Goal: Information Seeking & Learning: Learn about a topic

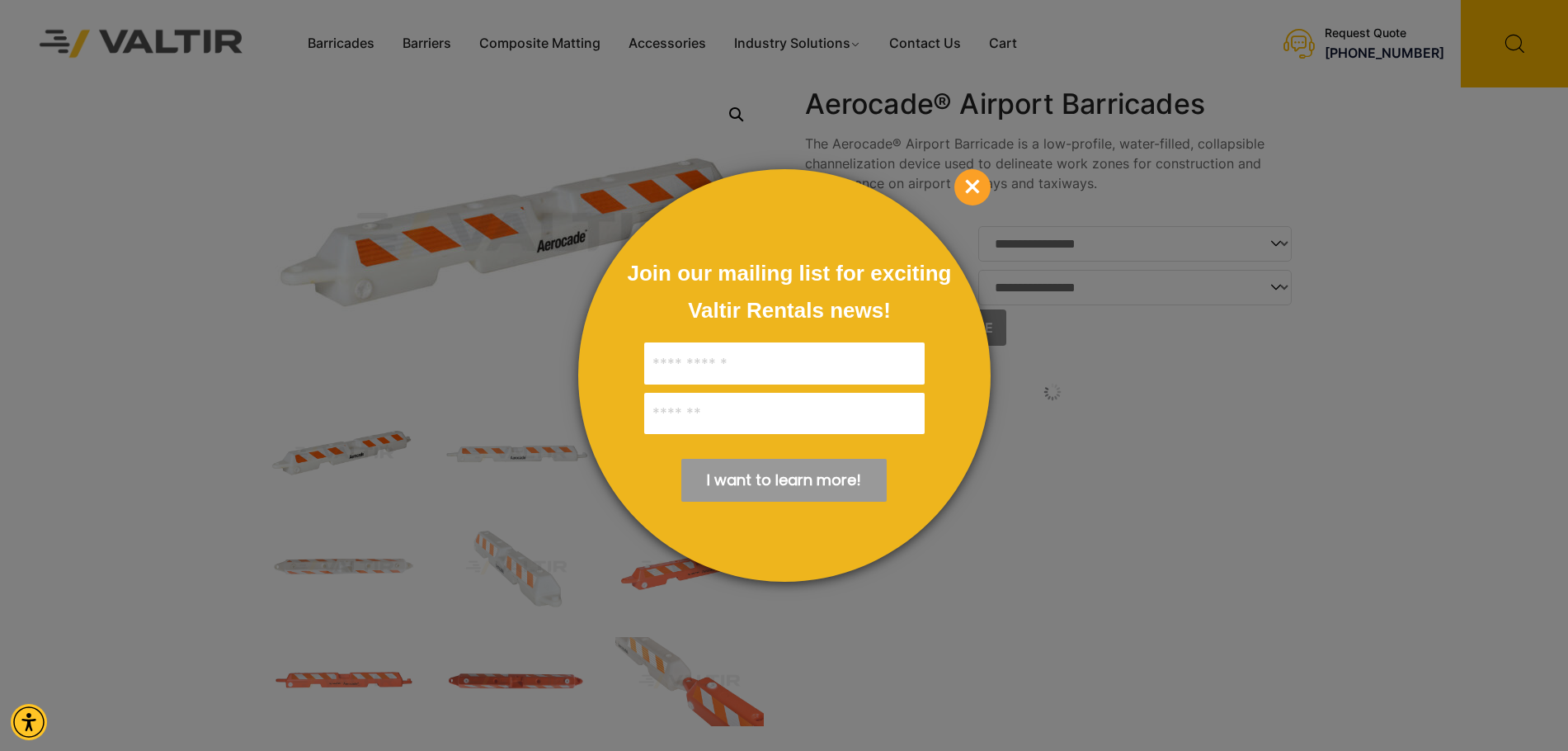
click at [981, 177] on span "×" at bounding box center [972, 187] width 36 height 36
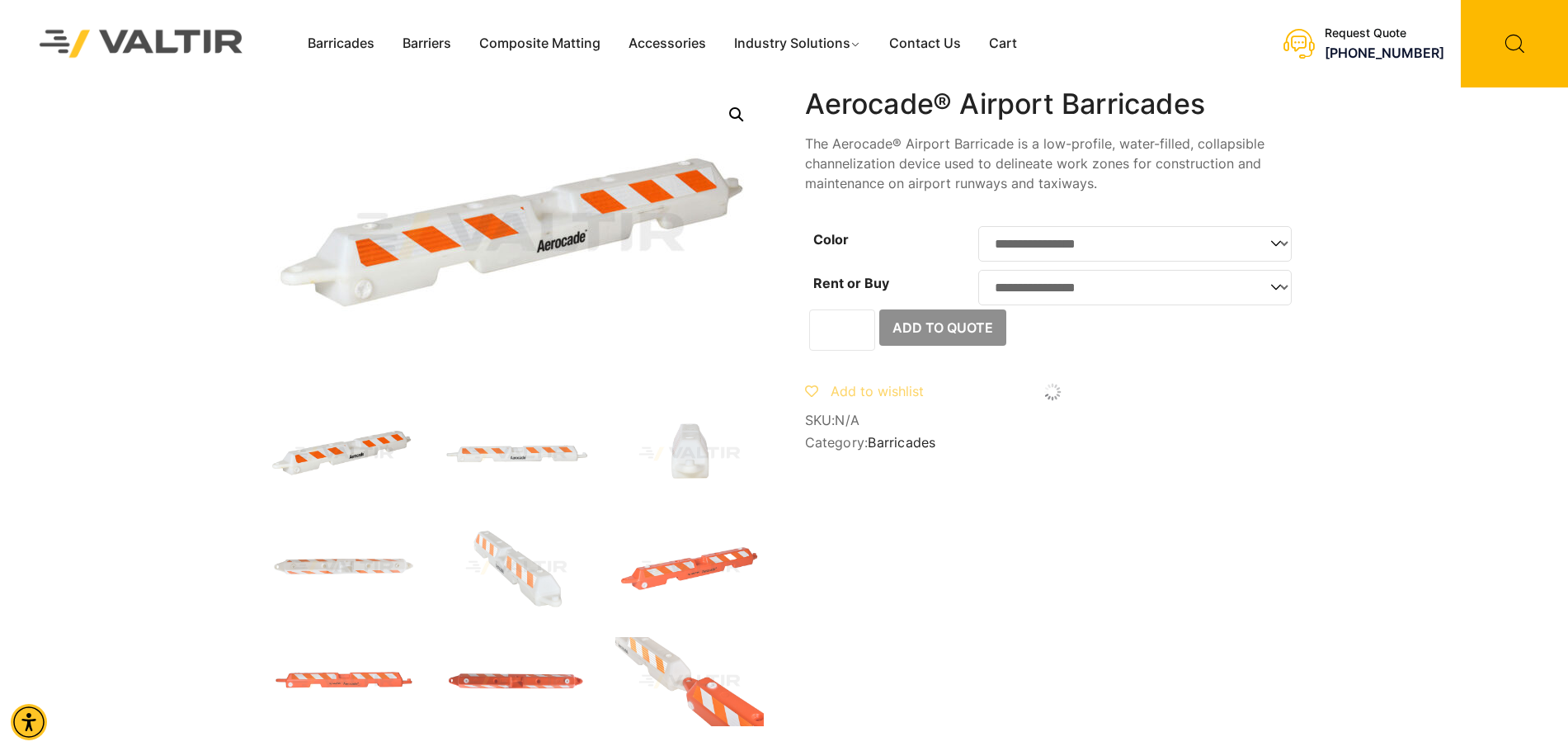
drag, startPoint x: 842, startPoint y: 333, endPoint x: 806, endPoint y: 333, distance: 36.0
click at [806, 333] on form "**********" at bounding box center [1053, 286] width 495 height 129
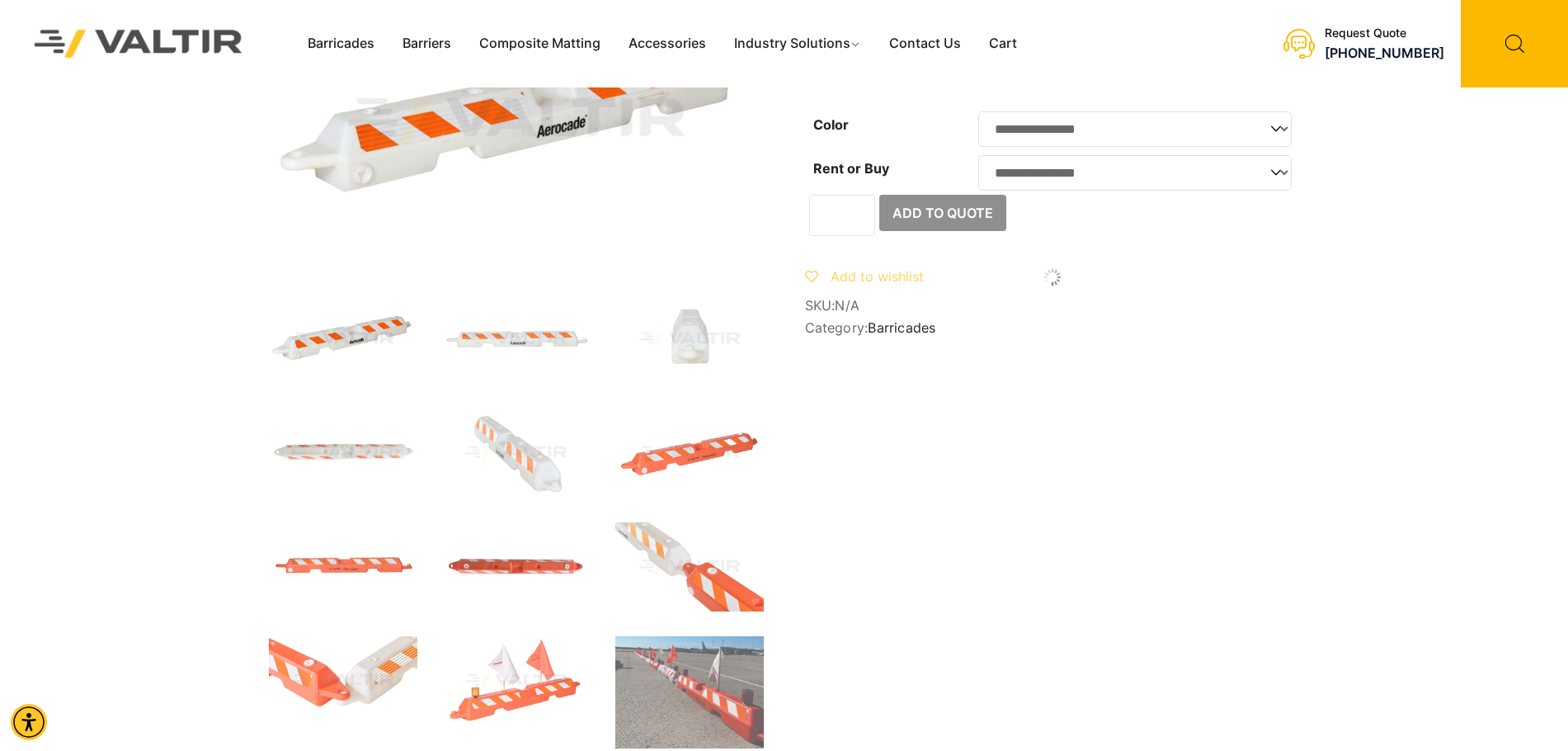
scroll to position [82, 0]
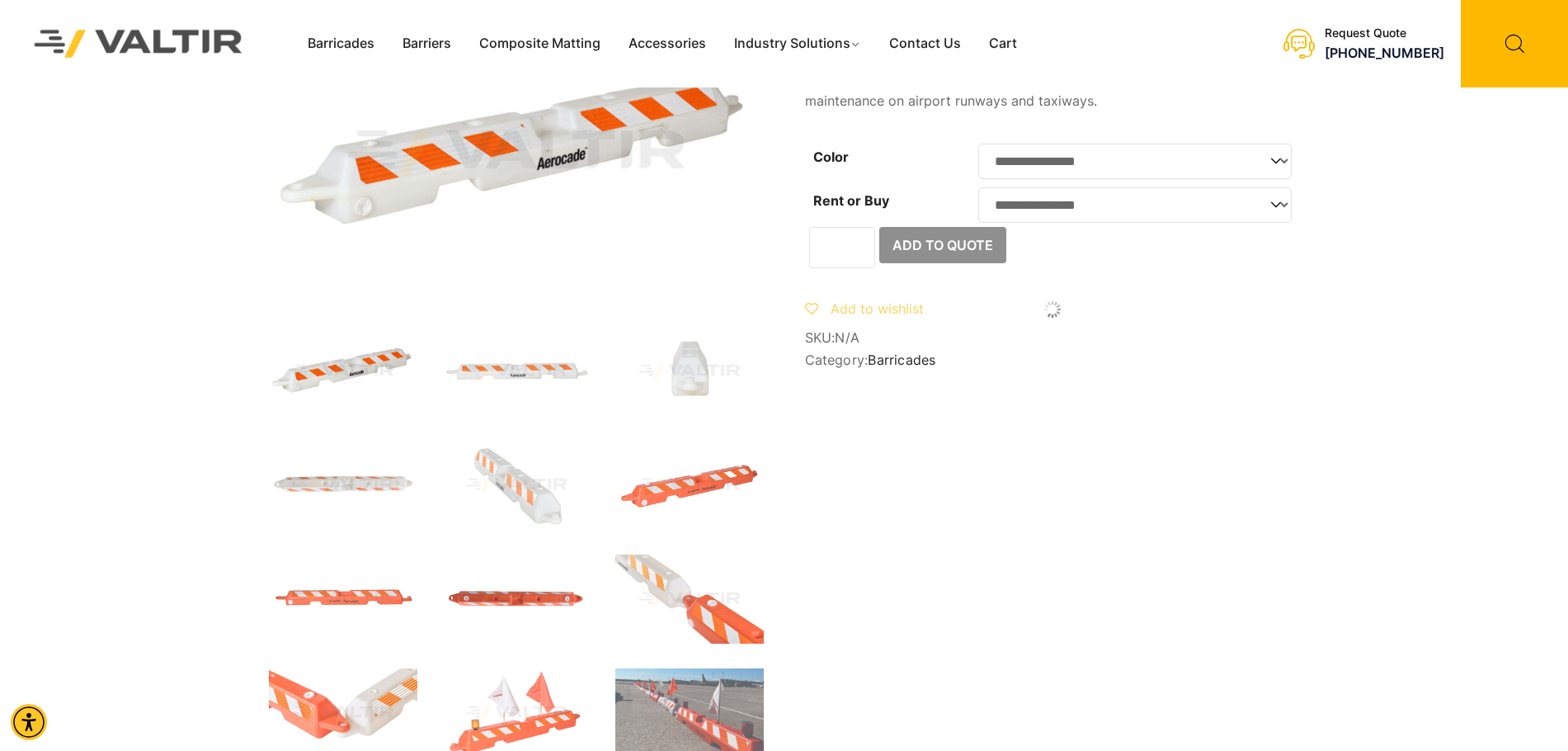
click at [1229, 200] on select "**********" at bounding box center [1135, 204] width 313 height 35
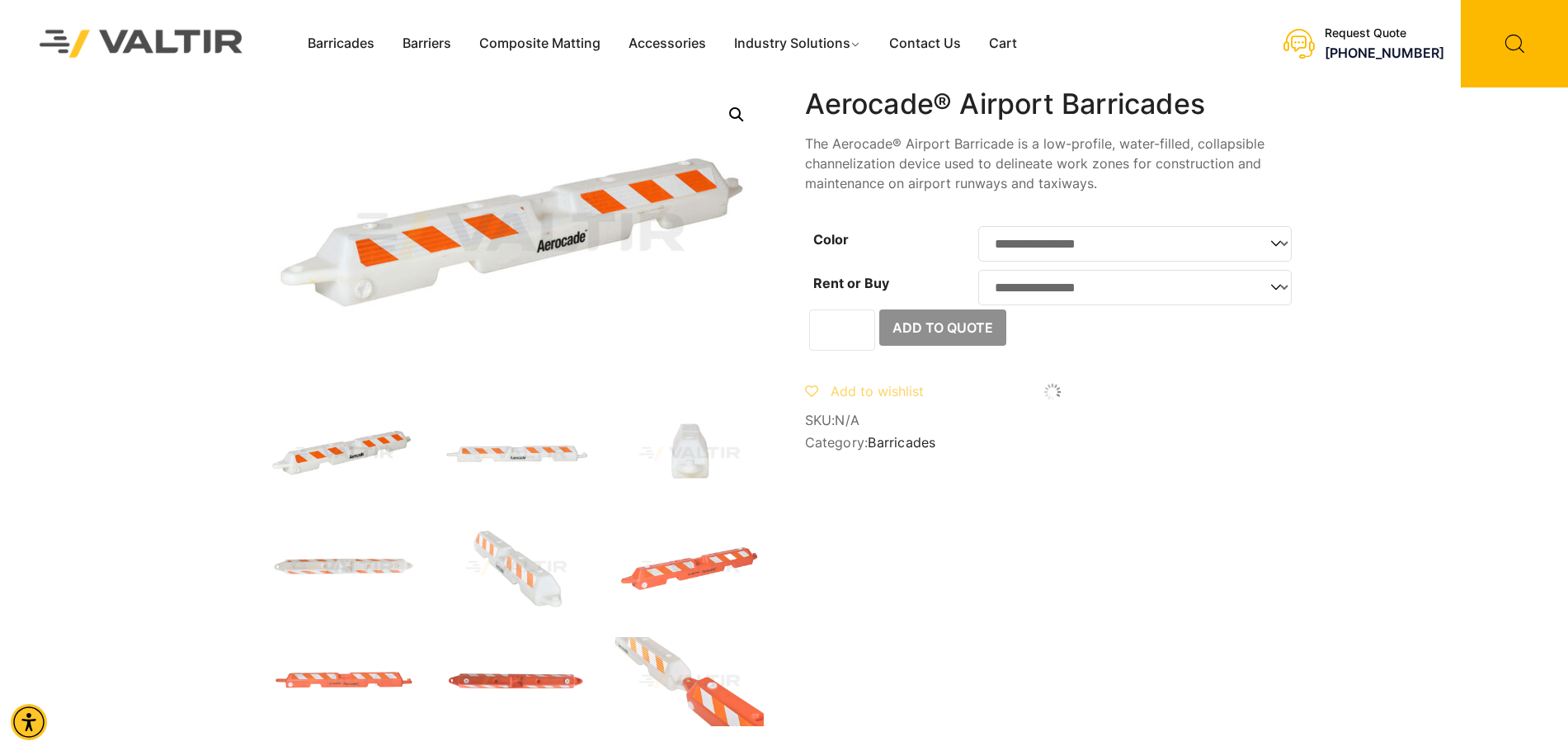
scroll to position [33, 0]
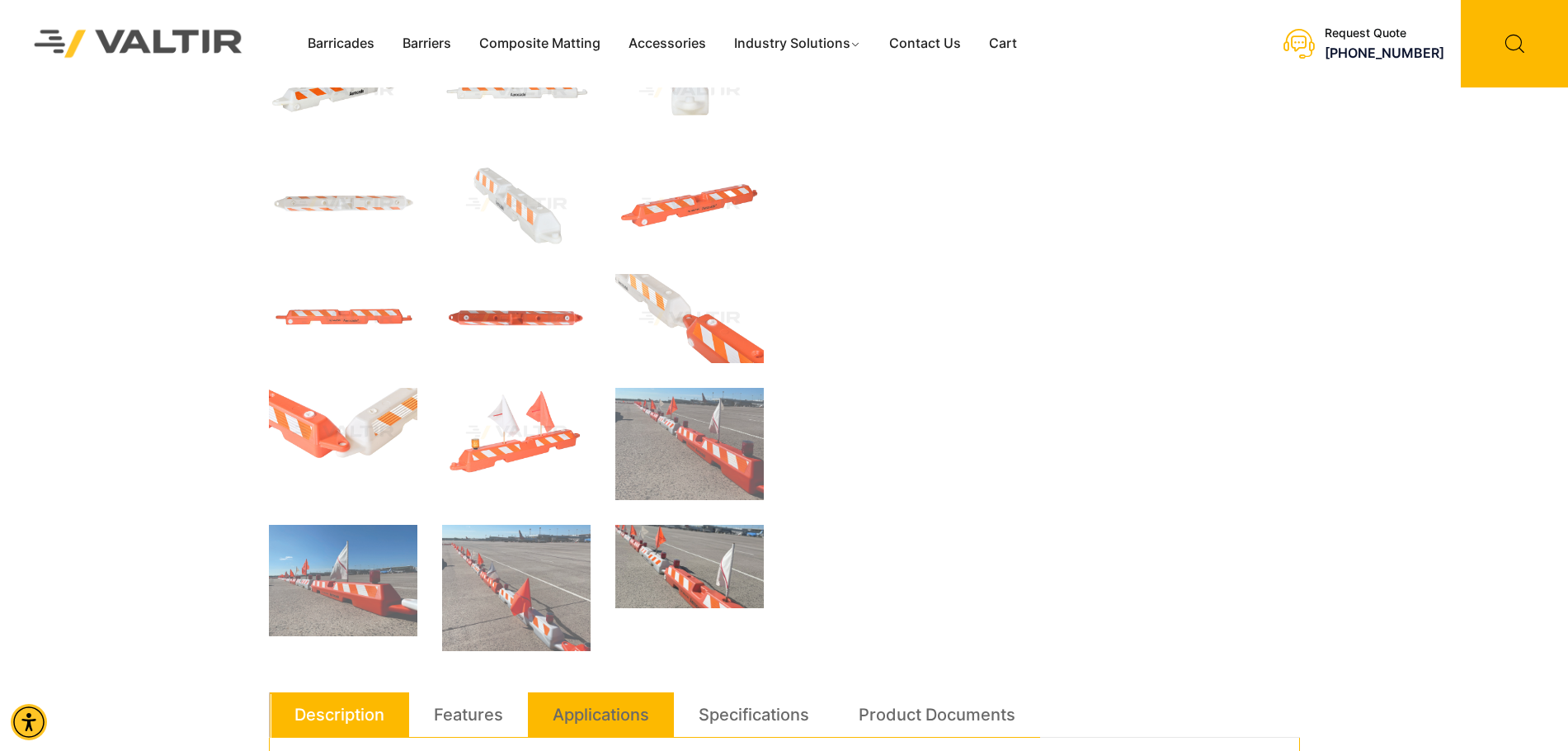
scroll to position [0, 0]
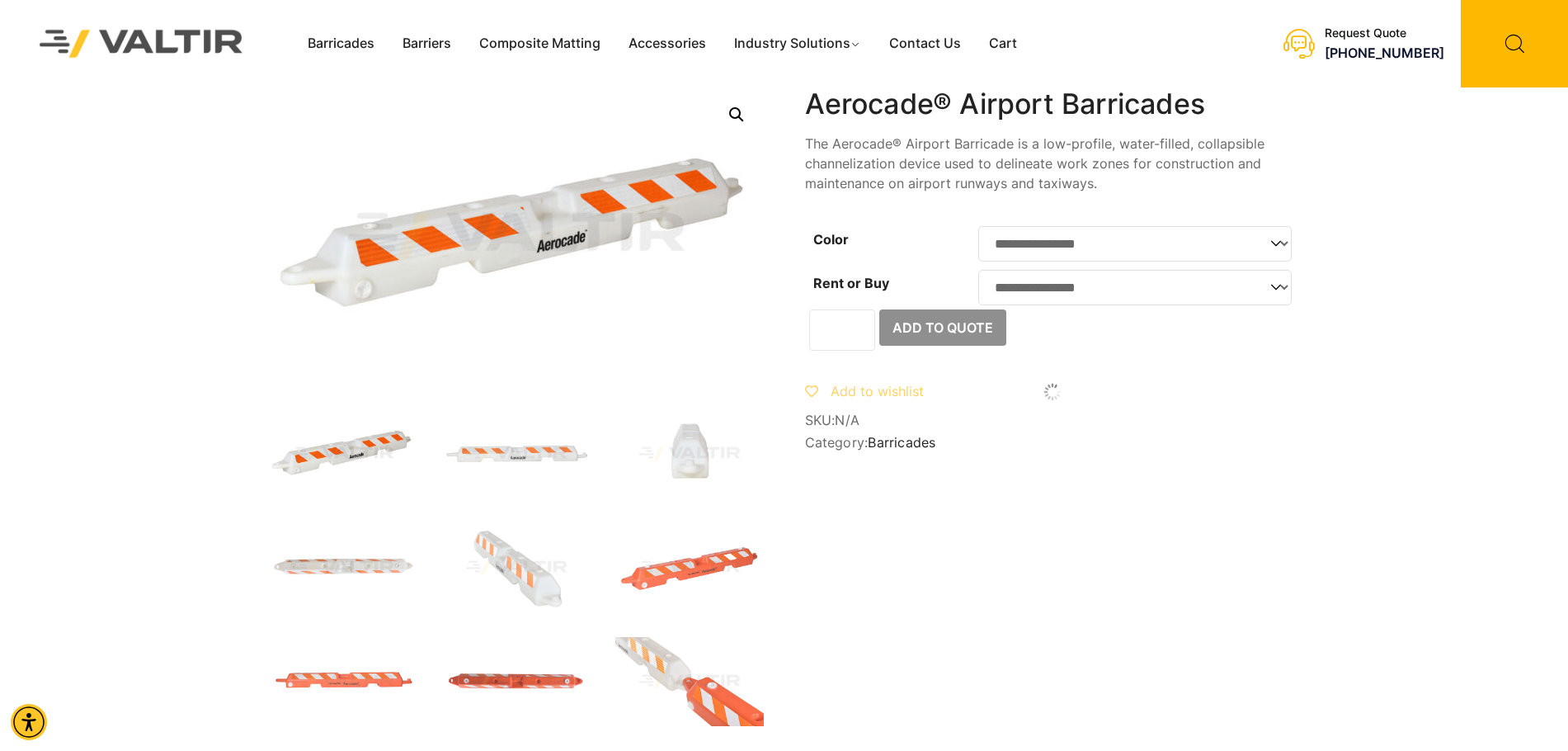
drag, startPoint x: 1111, startPoint y: 510, endPoint x: 1100, endPoint y: 510, distance: 11.0
drag, startPoint x: 829, startPoint y: 287, endPoint x: 899, endPoint y: 283, distance: 70.1
click at [899, 283] on th "Rent or Buy" at bounding box center [891, 288] width 173 height 44
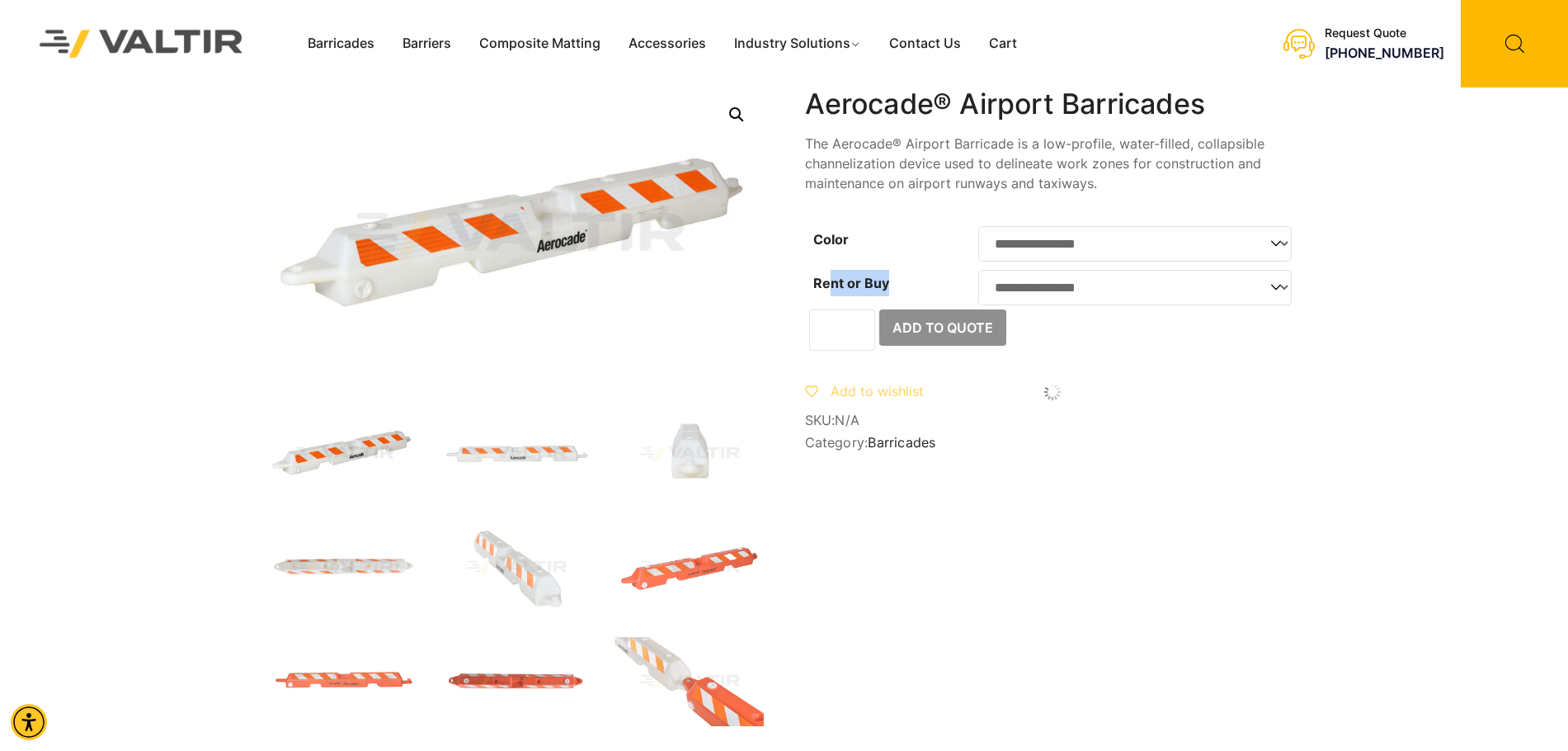
click at [873, 291] on label "Rent or Buy" at bounding box center [851, 283] width 75 height 17
click at [978, 292] on select "**********" at bounding box center [1135, 287] width 313 height 35
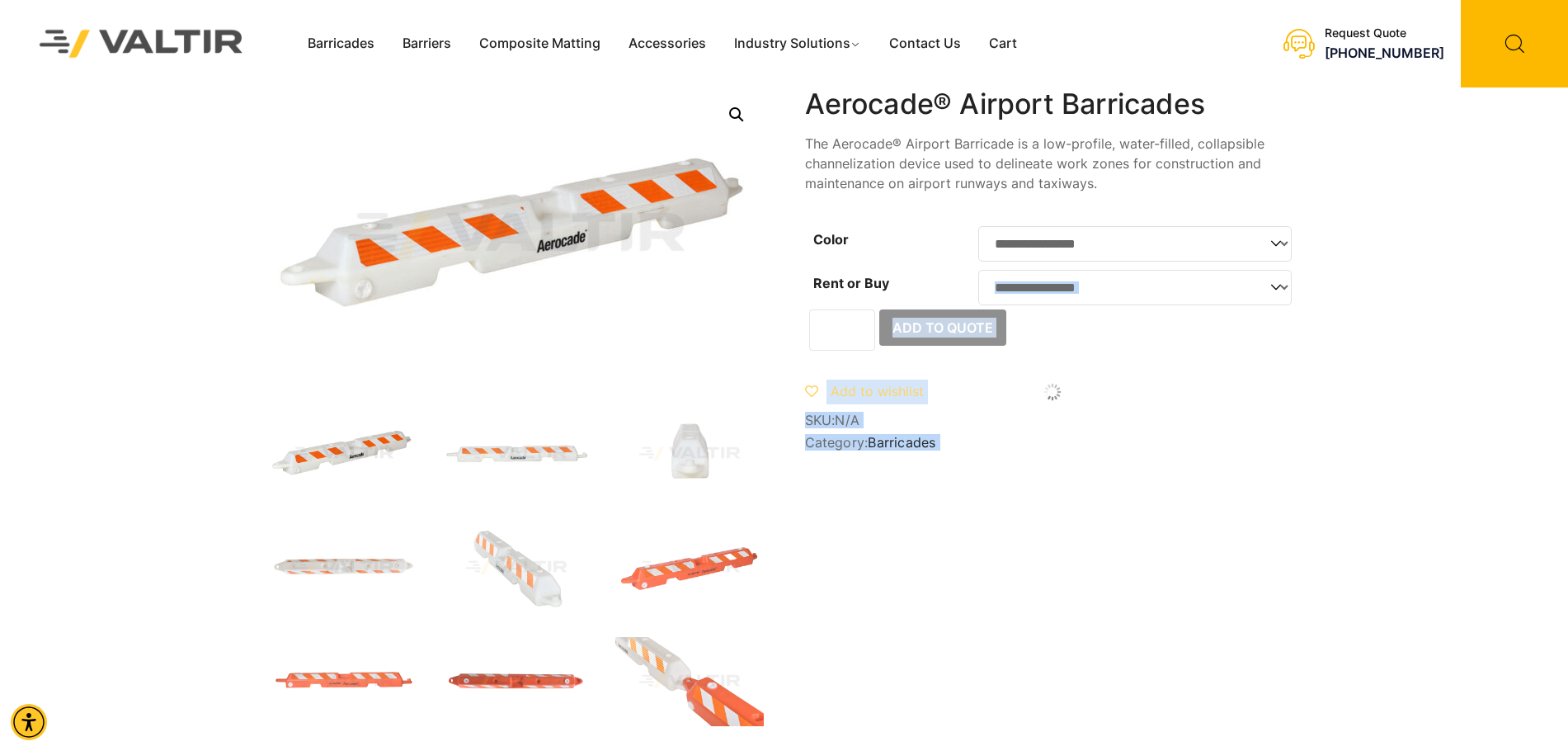
drag, startPoint x: 886, startPoint y: 289, endPoint x: 804, endPoint y: 292, distance: 82.1
click at [834, 280] on label "Rent or Buy" at bounding box center [851, 283] width 75 height 17
click at [978, 280] on select "**********" at bounding box center [1135, 287] width 313 height 35
click at [450, 48] on link "Barriers" at bounding box center [426, 44] width 76 height 25
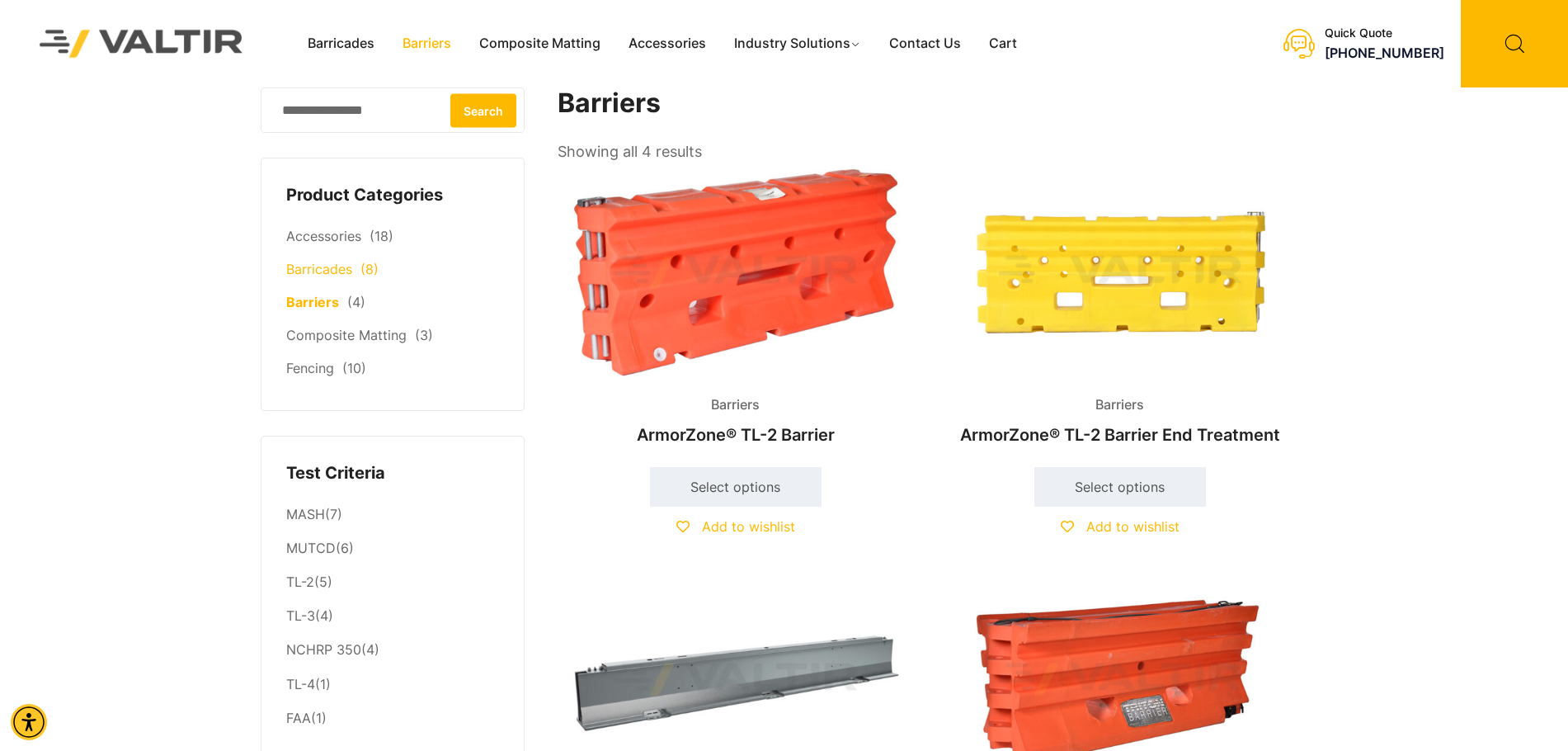
click at [336, 271] on link "Barricades" at bounding box center [319, 268] width 66 height 17
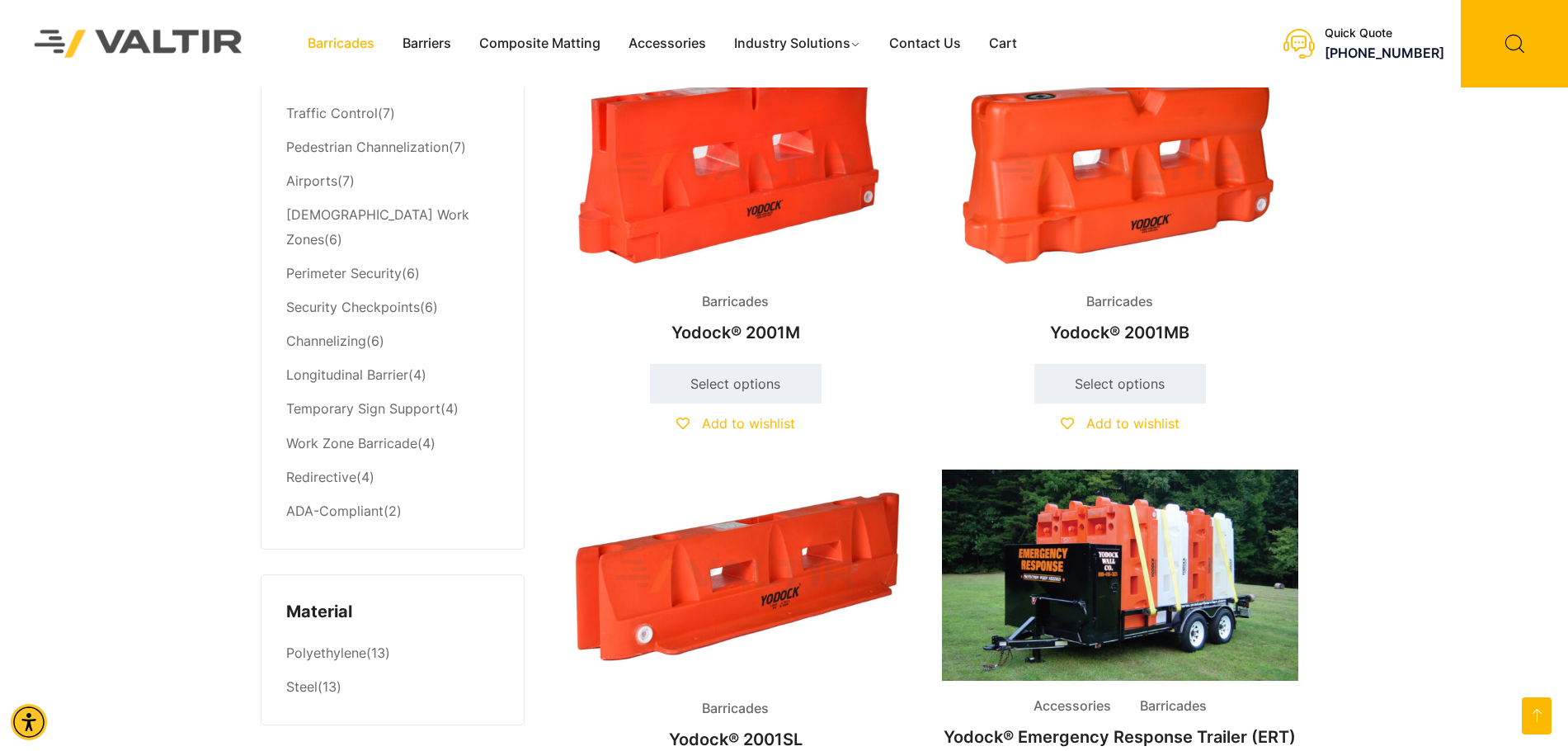
scroll to position [907, 0]
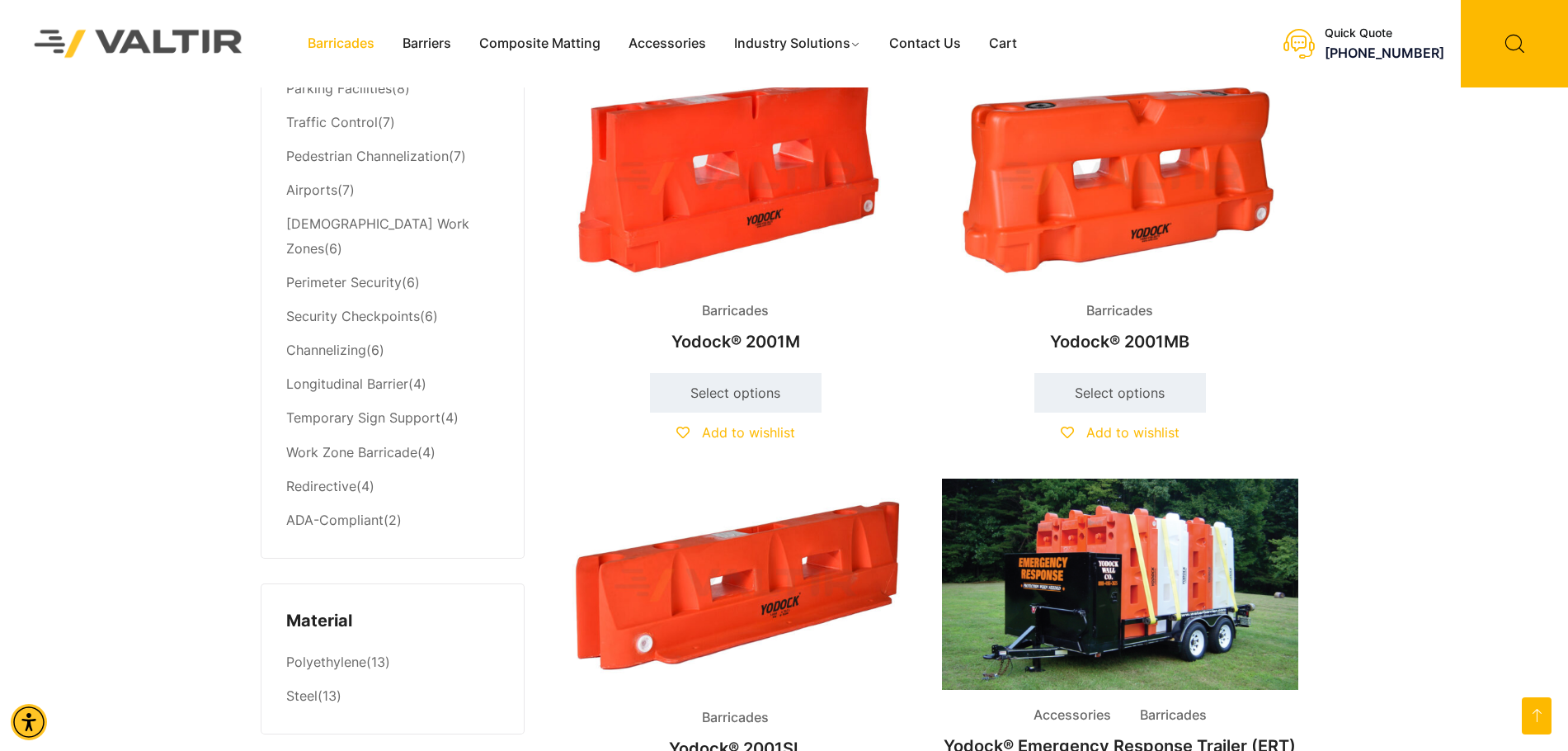
click at [1063, 170] on img at bounding box center [1121, 179] width 356 height 214
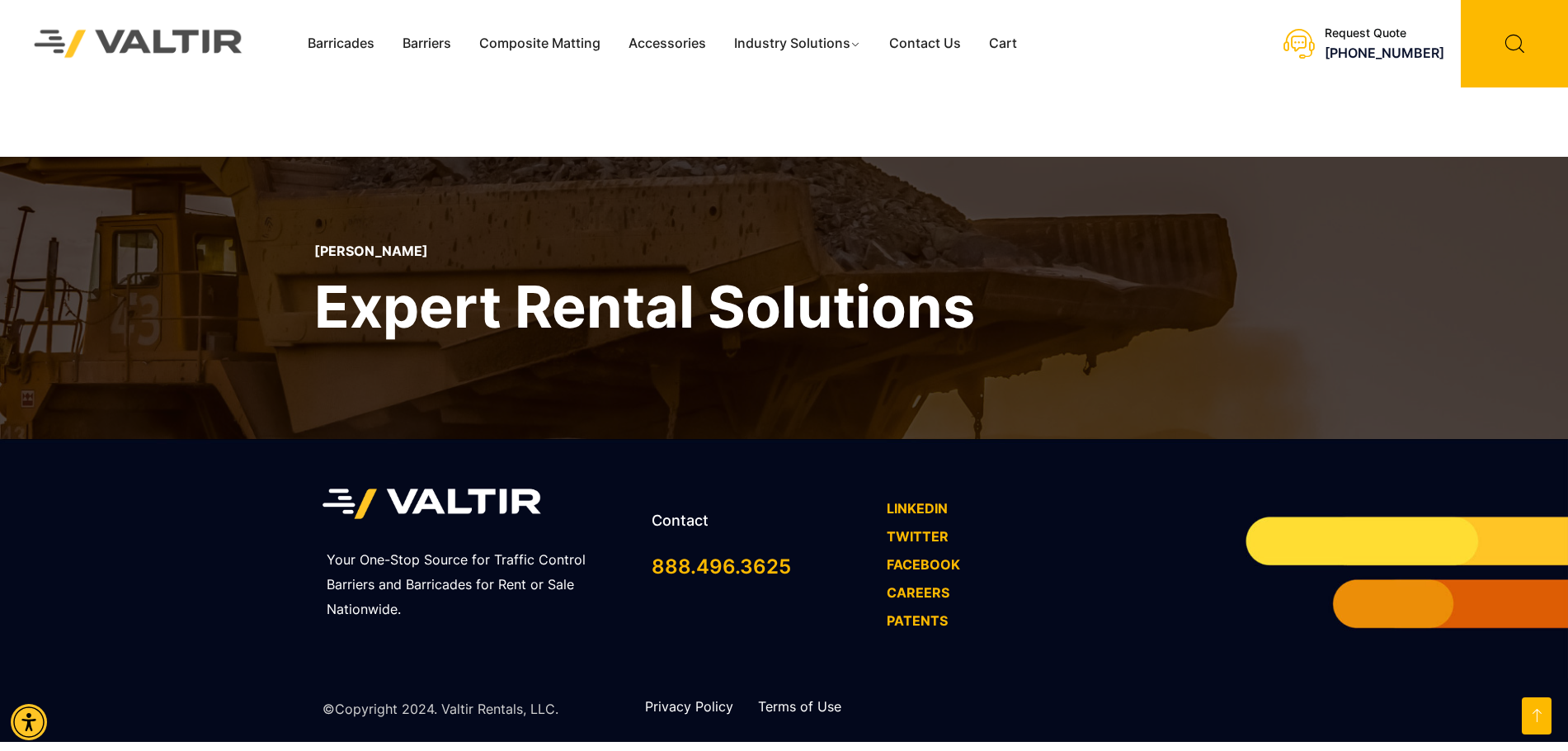
scroll to position [1550, 0]
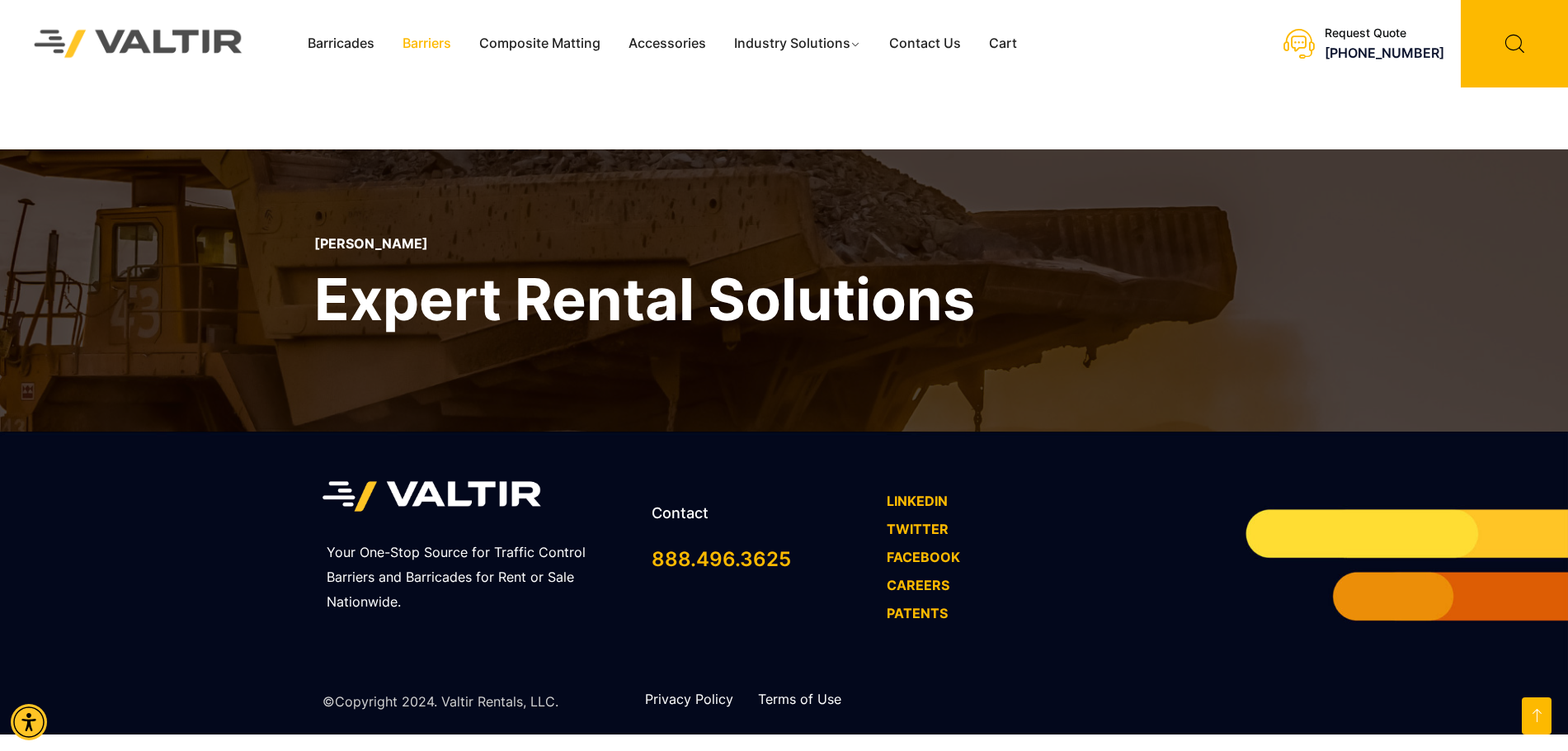
click at [447, 42] on link "Barriers" at bounding box center [426, 44] width 76 height 25
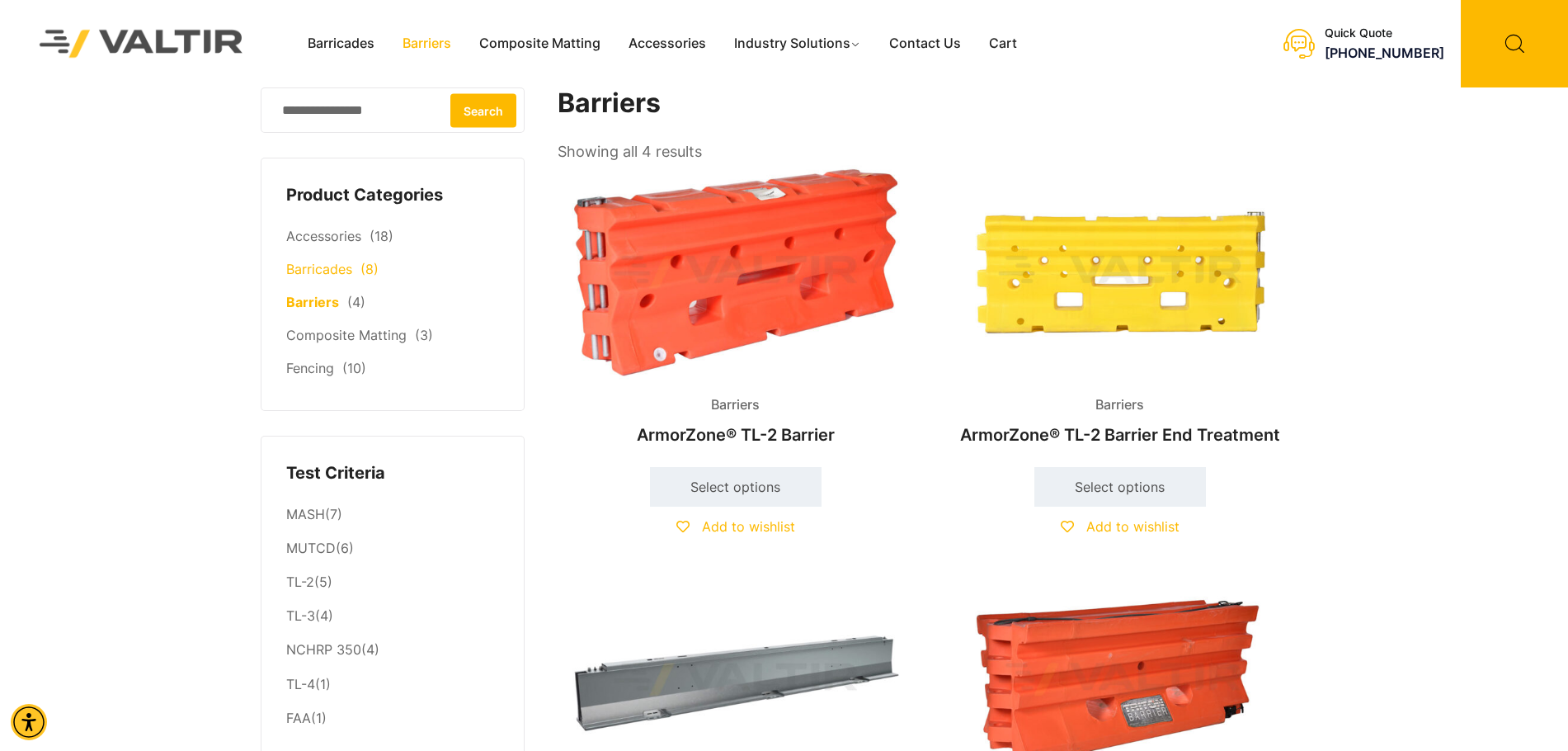
click at [336, 261] on li "Barricades (8)" at bounding box center [392, 270] width 213 height 33
click at [332, 283] on li "Barricades (8)" at bounding box center [392, 270] width 213 height 33
click at [335, 276] on link "Barricades" at bounding box center [319, 268] width 66 height 17
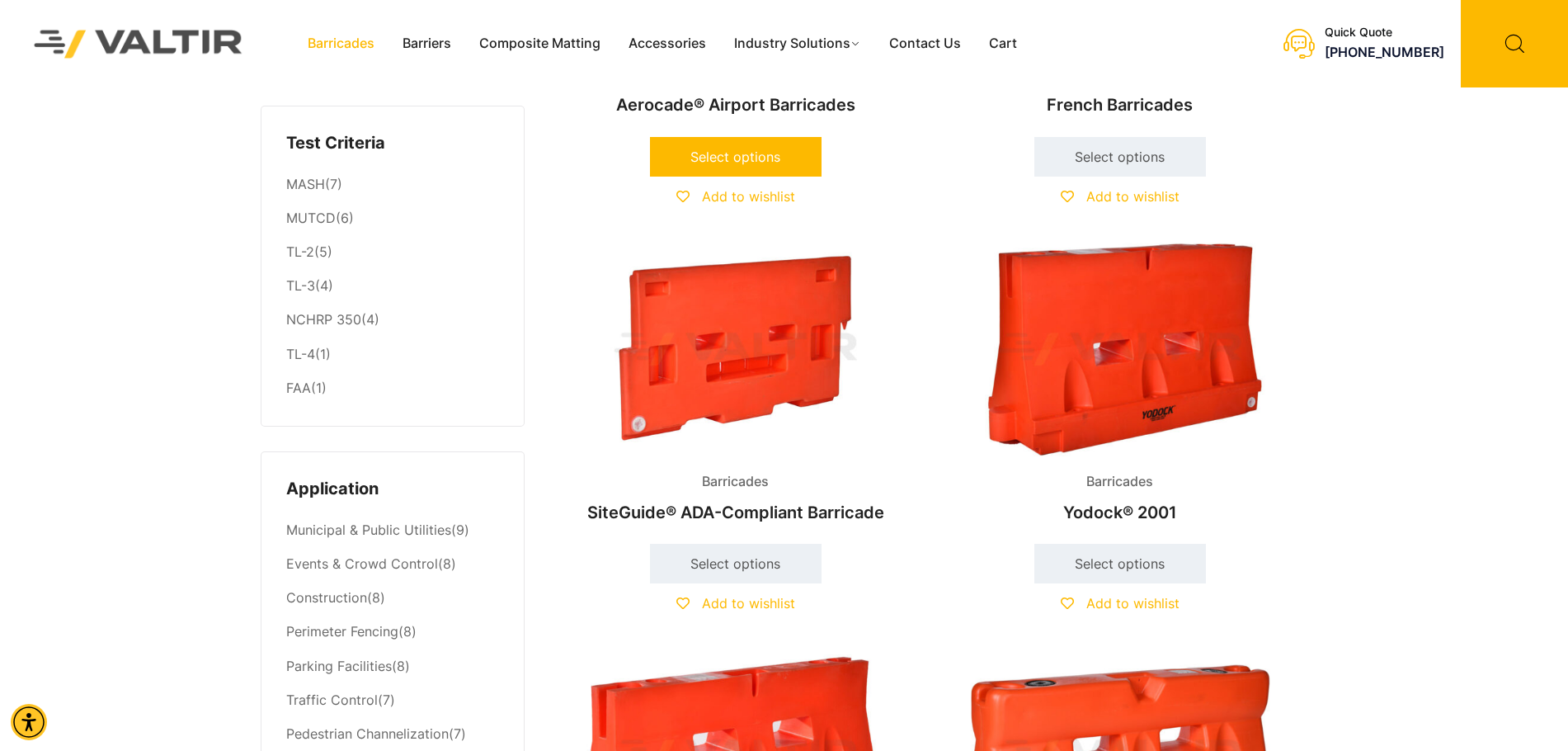
scroll to position [660, 0]
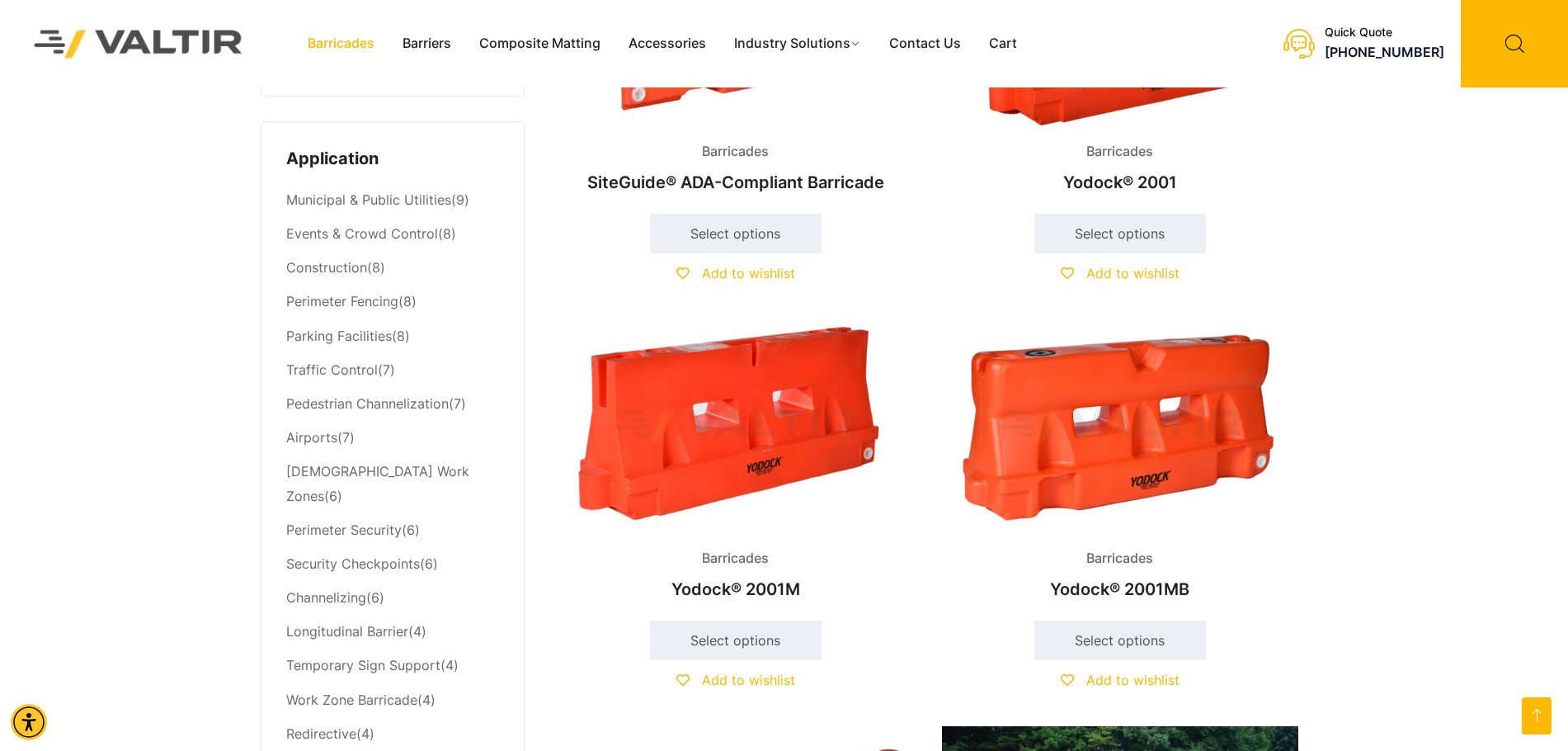
click at [1125, 454] on img at bounding box center [1121, 426] width 356 height 214
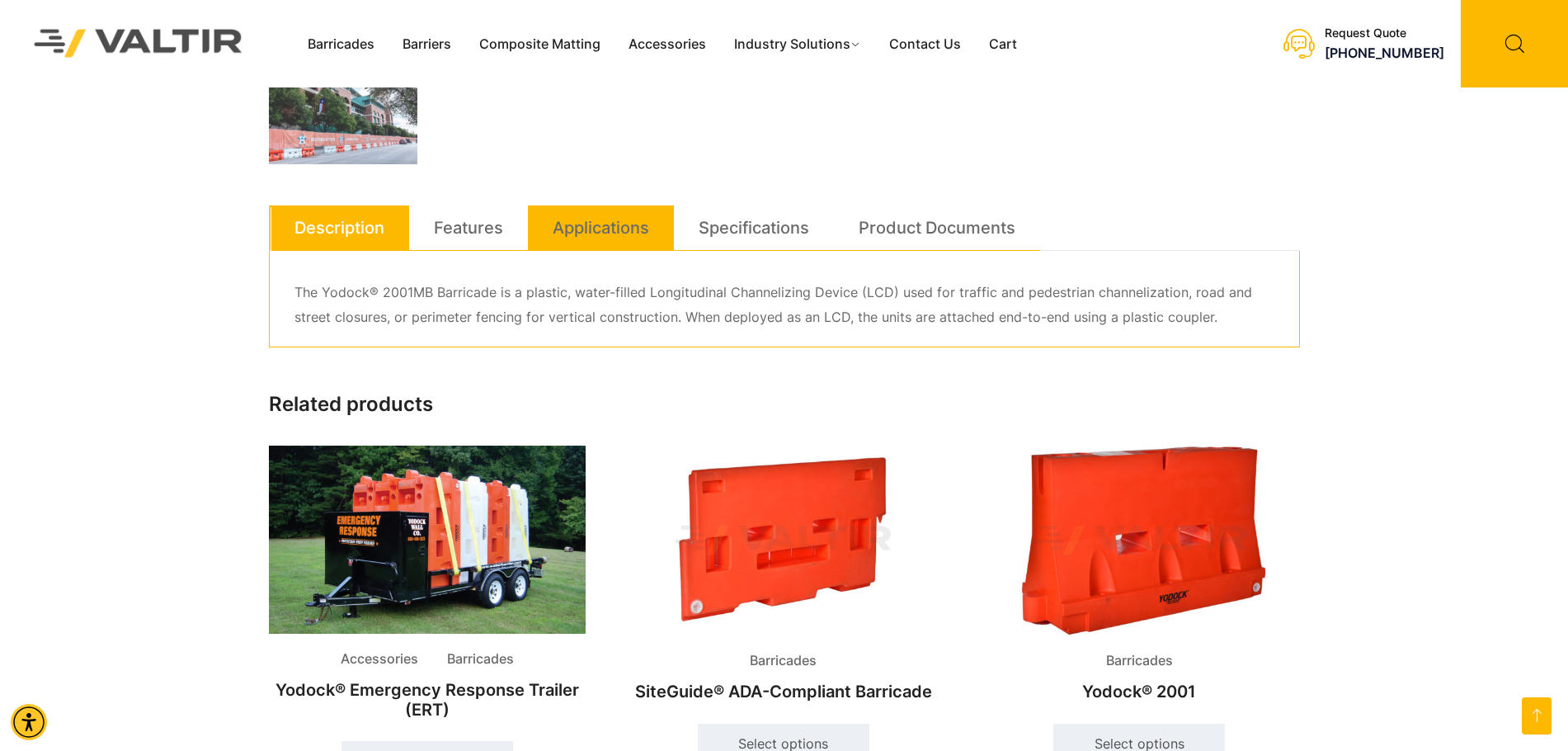
scroll to position [660, 0]
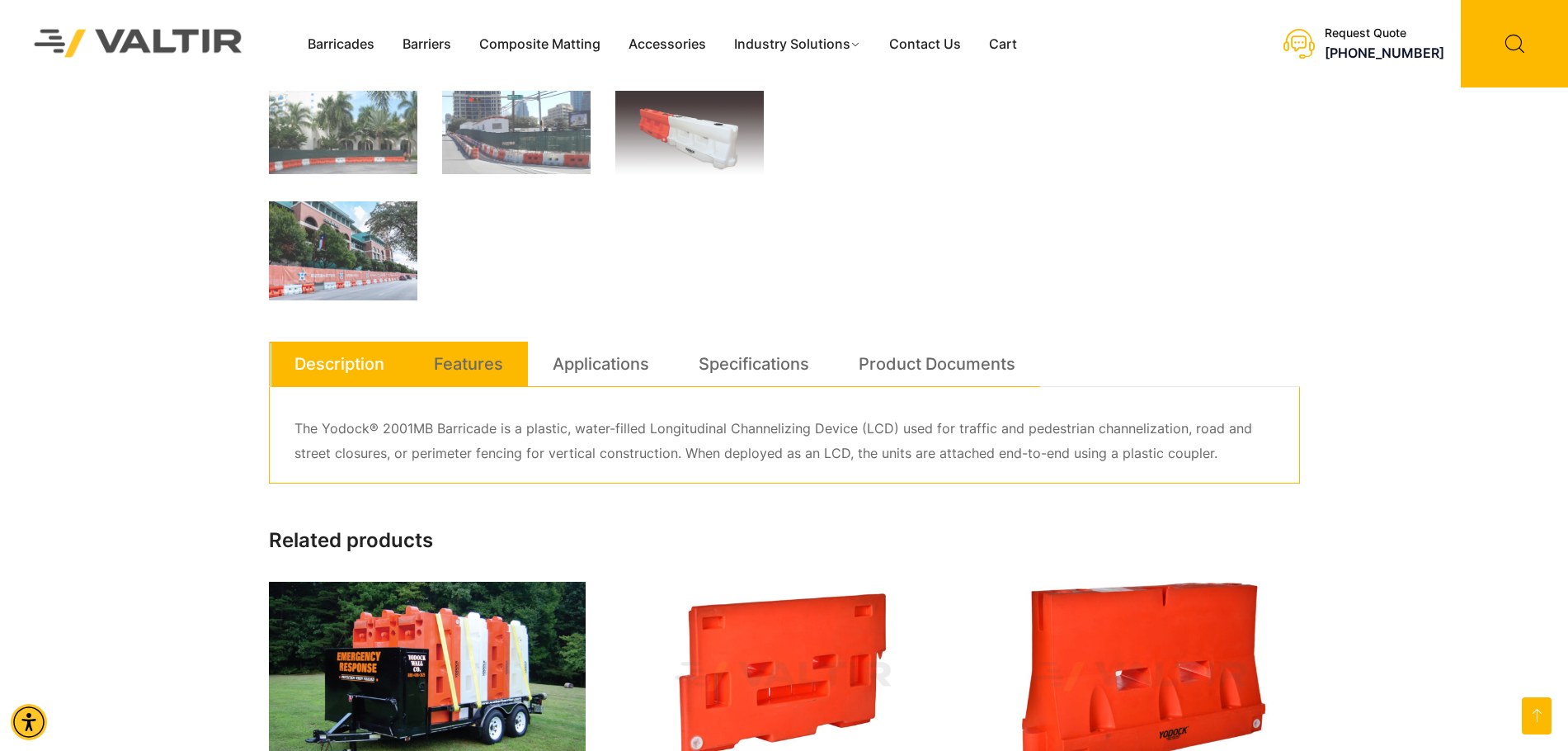
click at [477, 364] on link "Features" at bounding box center [469, 363] width 69 height 45
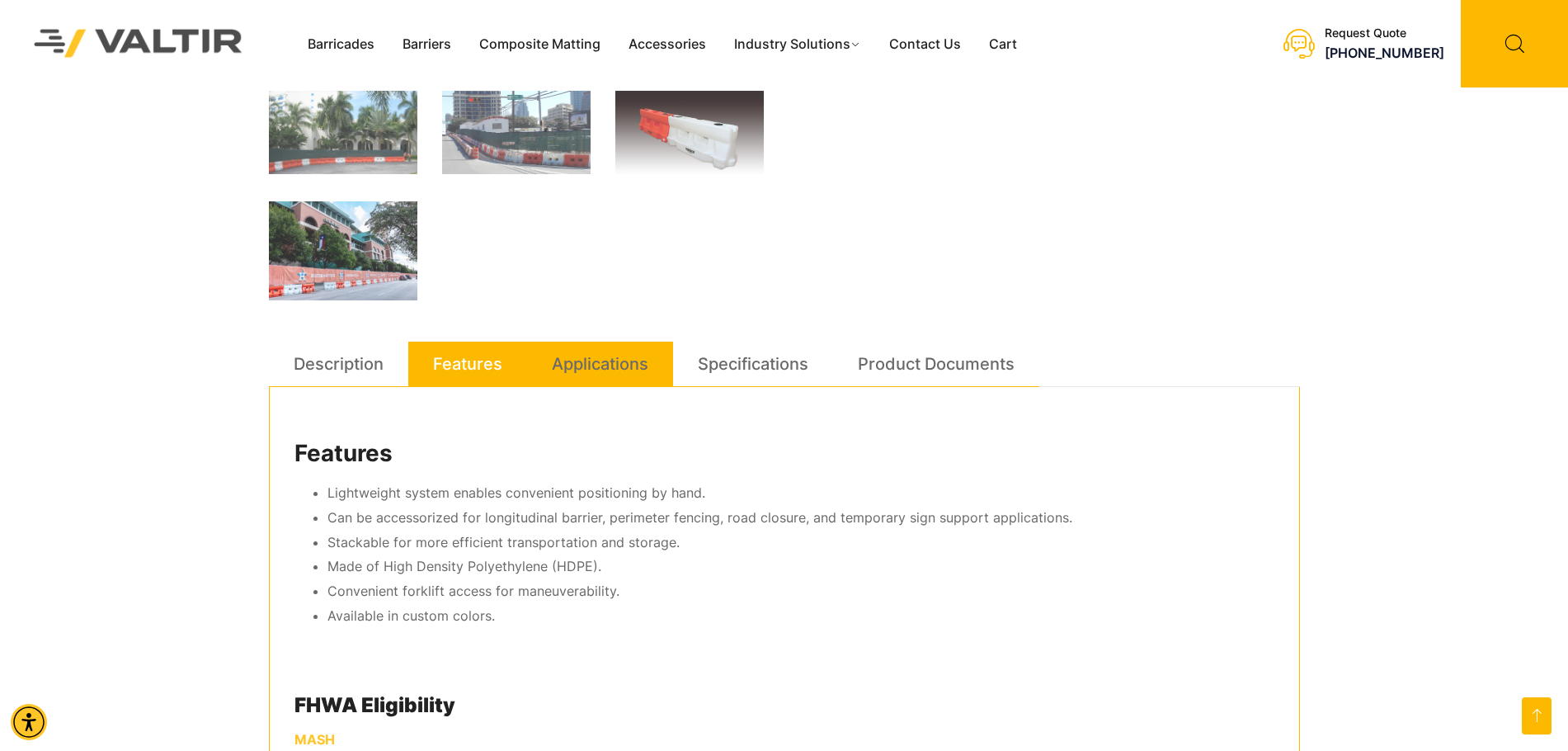
click at [597, 363] on link "Applications" at bounding box center [600, 363] width 97 height 45
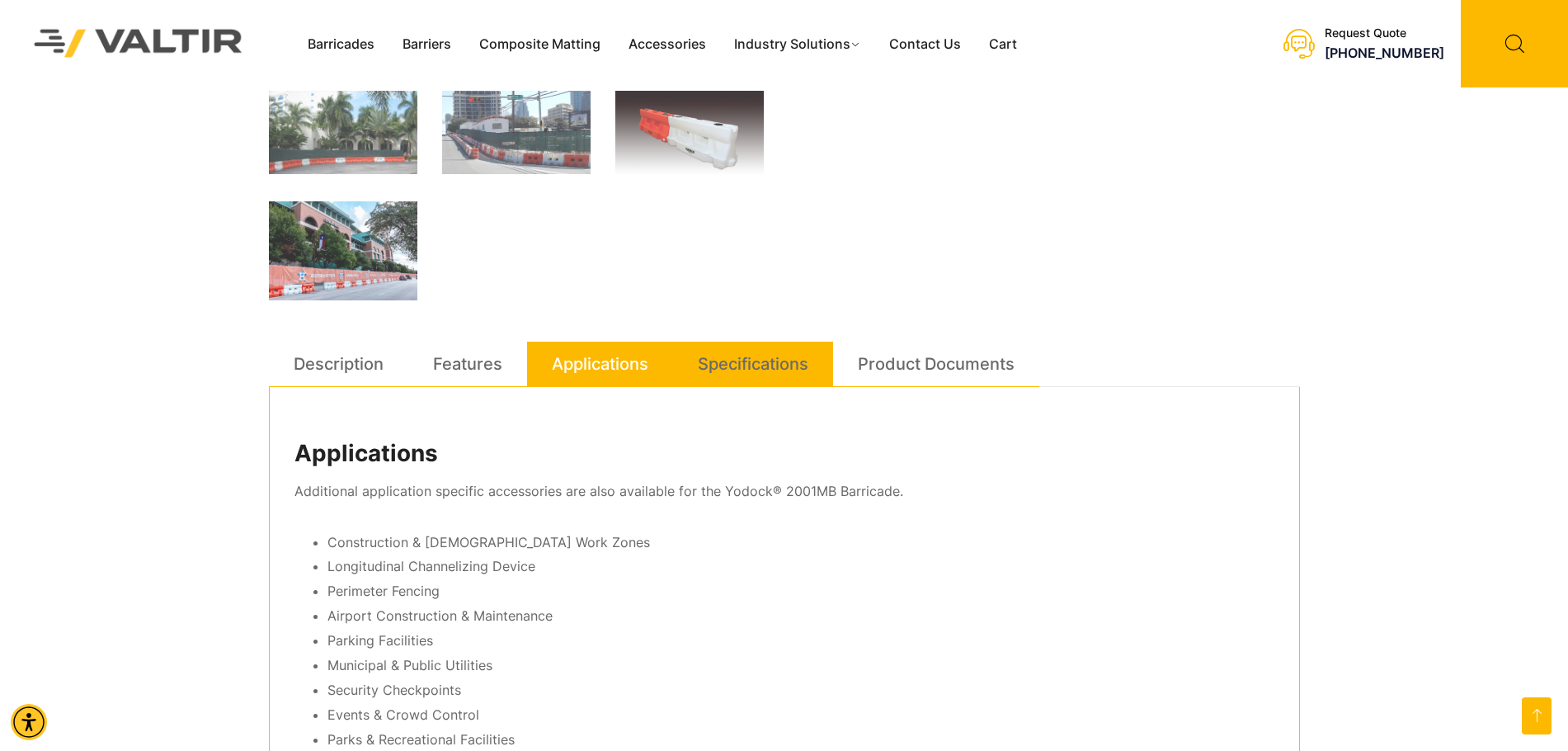
click at [745, 351] on link "Specifications" at bounding box center [753, 363] width 111 height 45
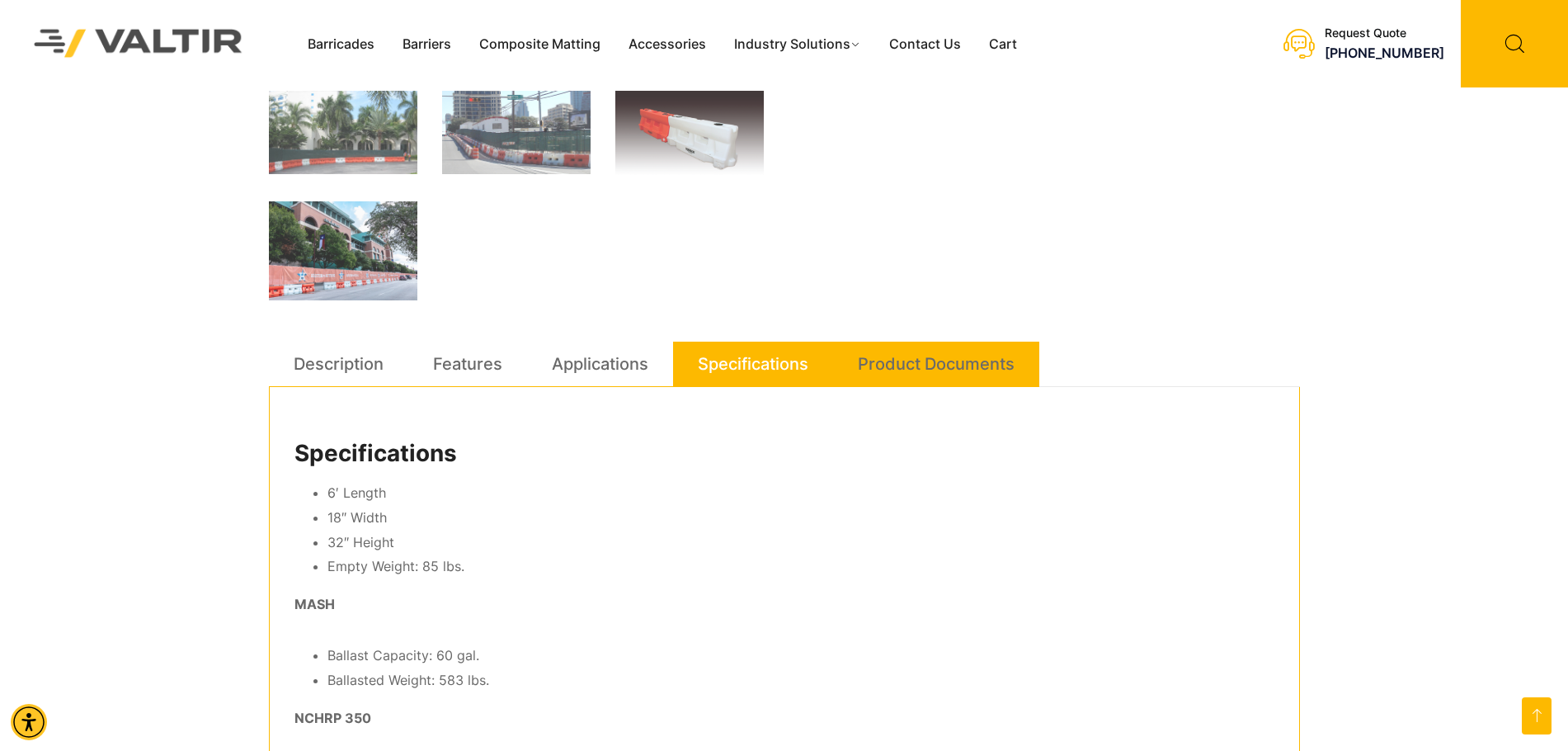
click at [898, 356] on link "Product Documents" at bounding box center [936, 363] width 157 height 45
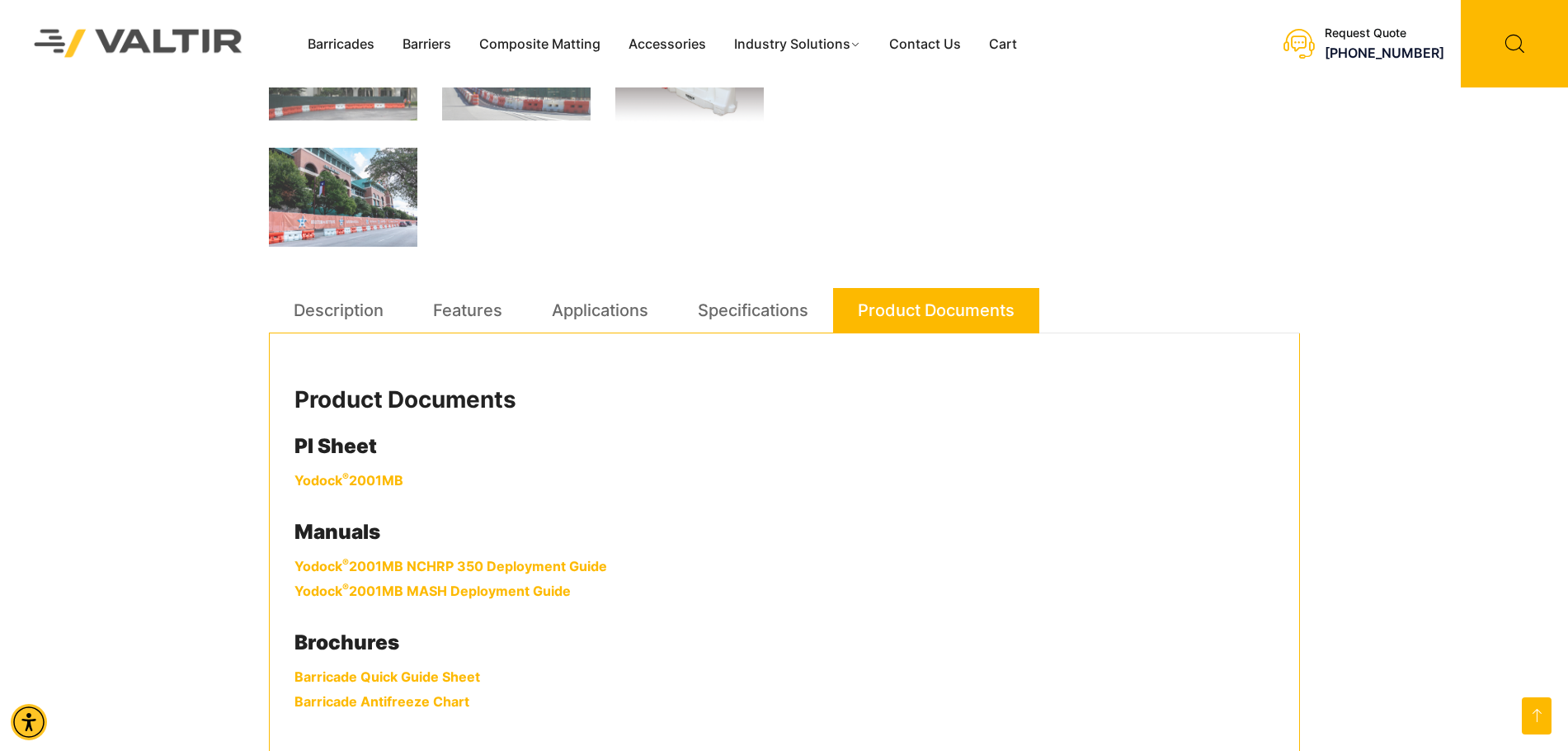
scroll to position [742, 0]
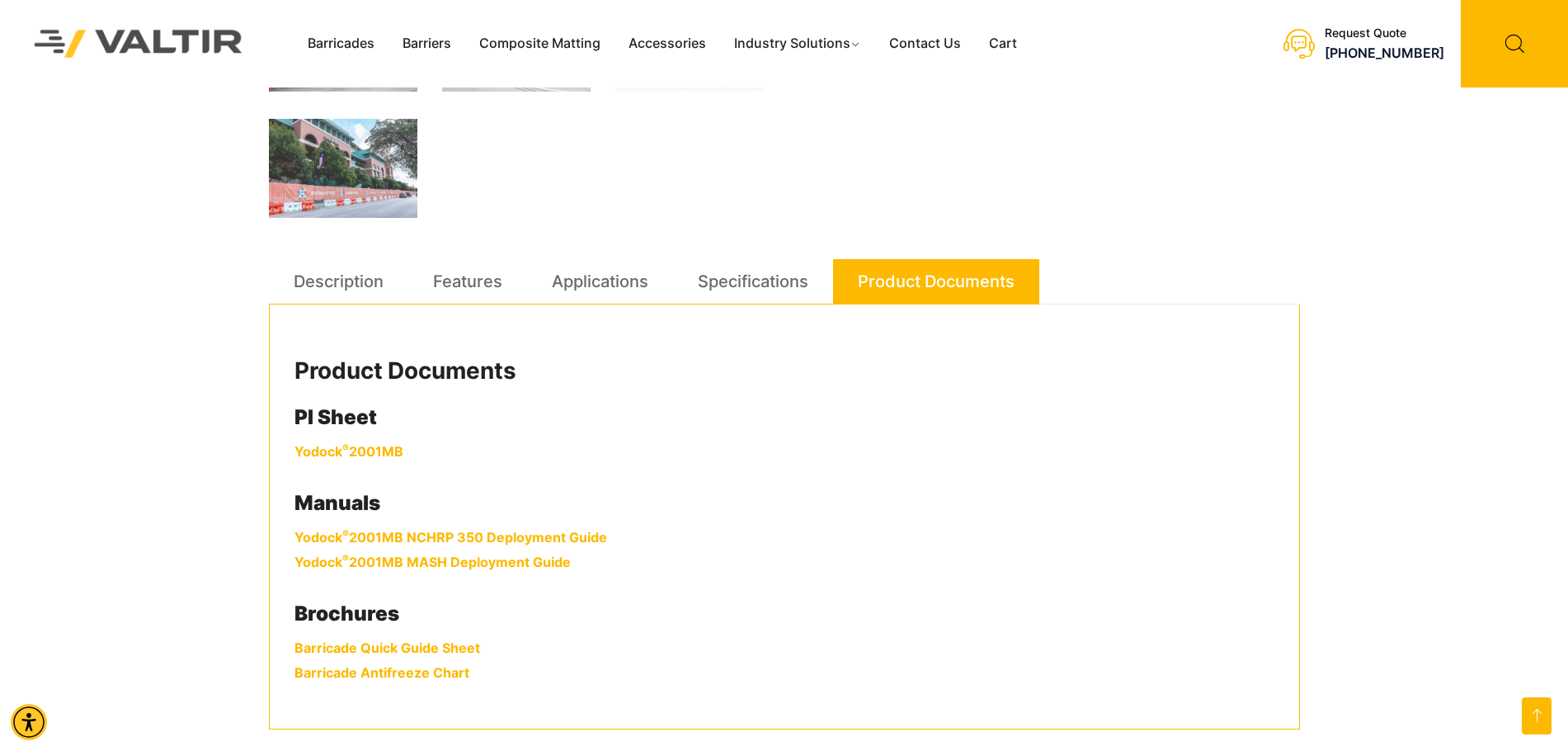
click at [378, 455] on link "Yodock ® 2001MB" at bounding box center [349, 451] width 109 height 17
